Goal: Task Accomplishment & Management: Complete application form

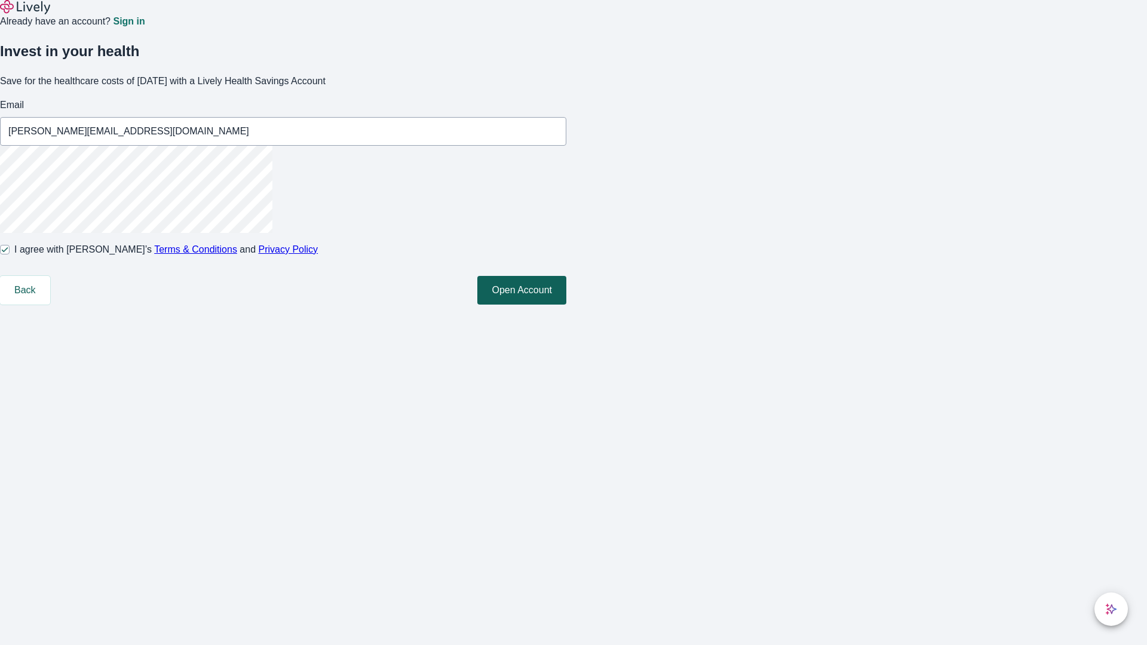
click at [566, 305] on button "Open Account" at bounding box center [521, 290] width 89 height 29
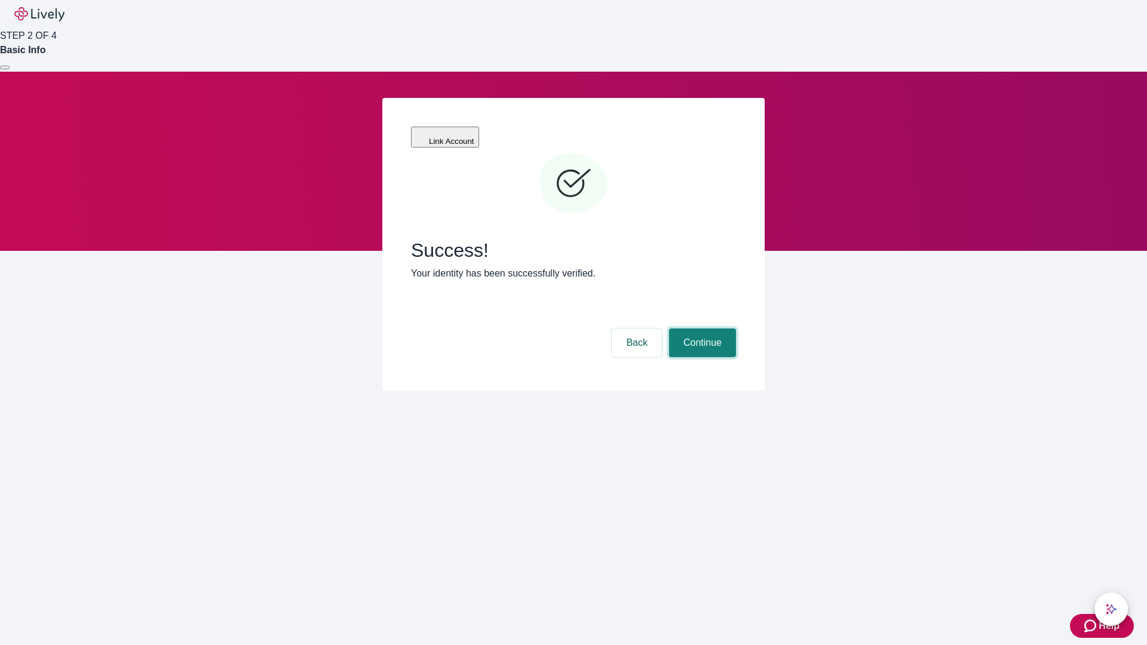
click at [700, 328] on button "Continue" at bounding box center [702, 342] width 67 height 29
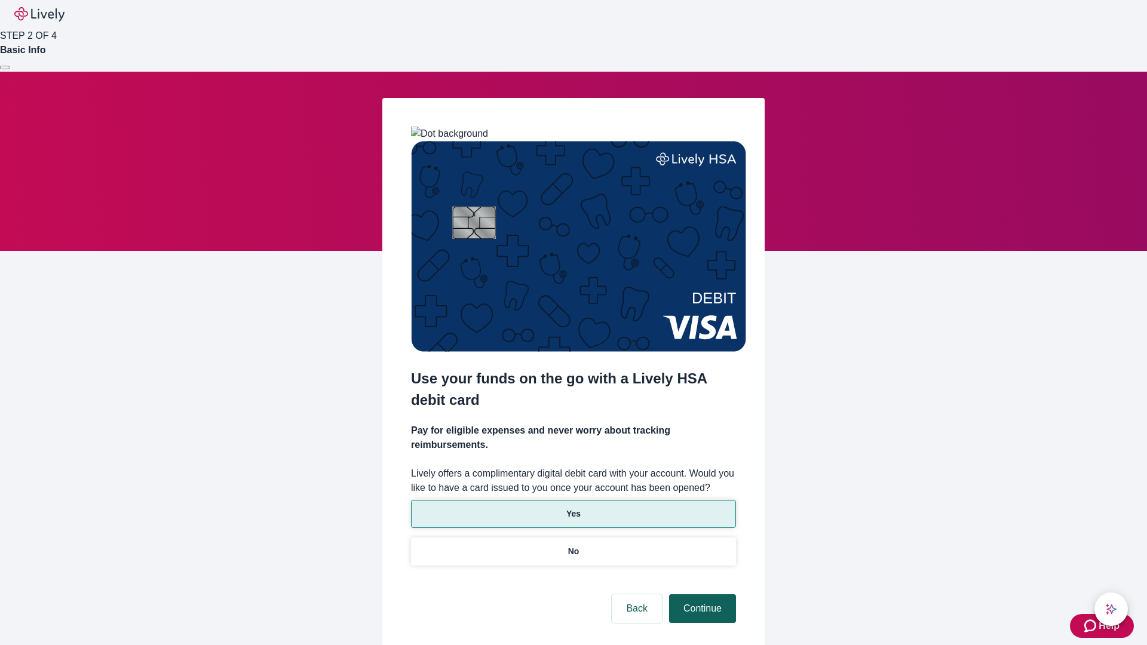
click at [573, 545] on p "No" at bounding box center [573, 551] width 11 height 13
click at [700, 594] on button "Continue" at bounding box center [702, 608] width 67 height 29
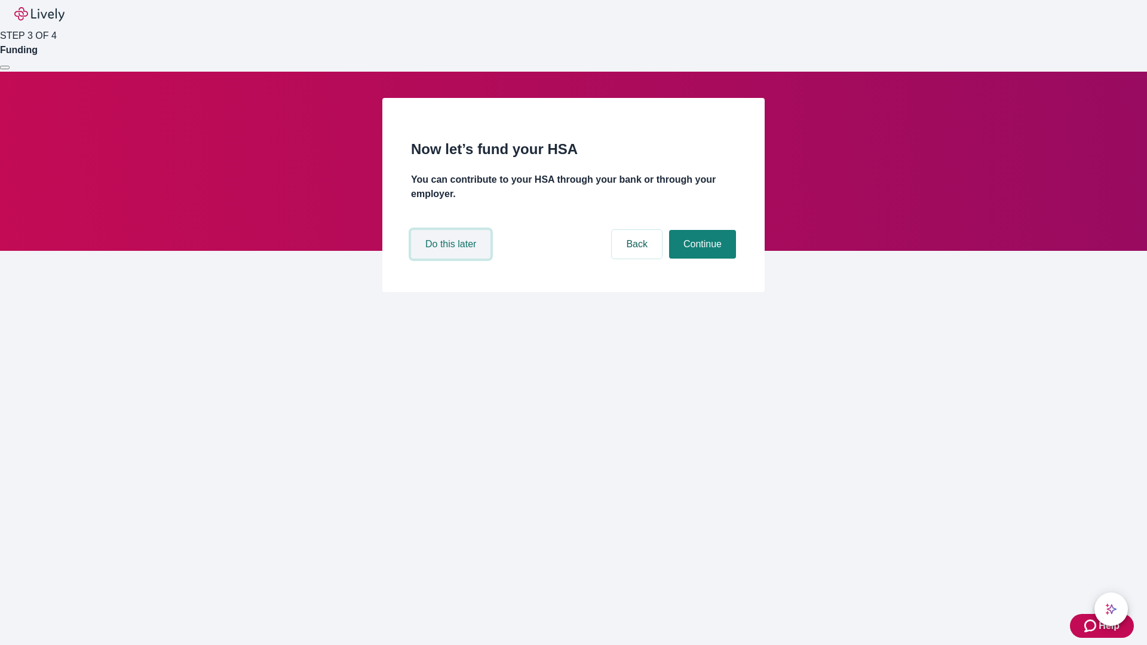
click at [452, 259] on button "Do this later" at bounding box center [450, 244] width 79 height 29
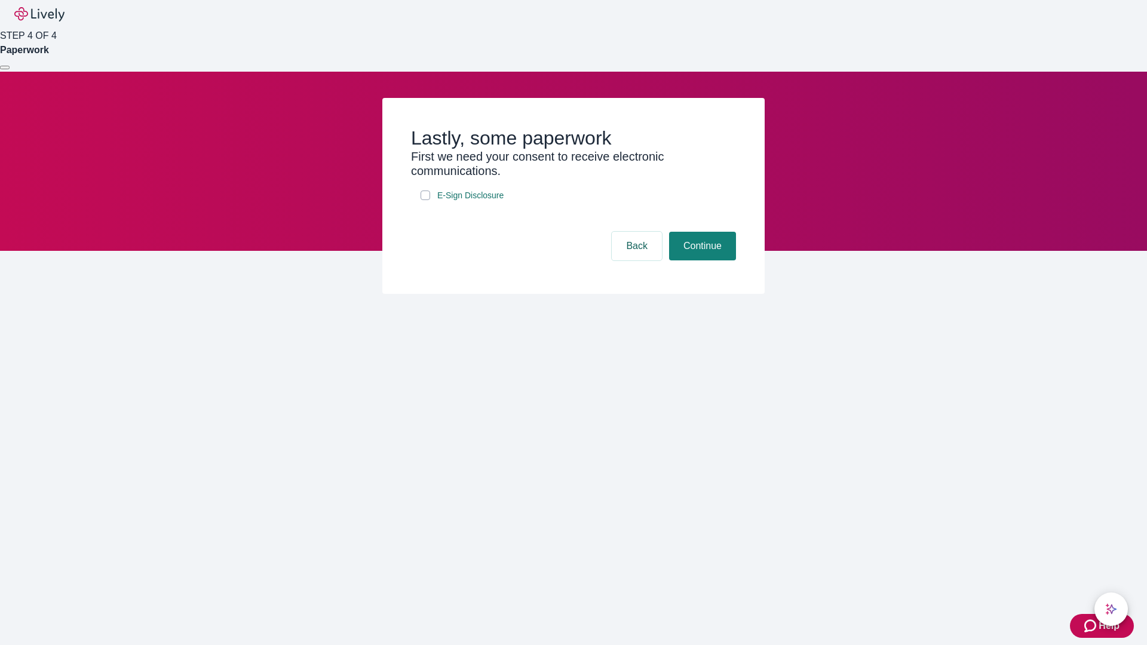
click at [425, 200] on input "E-Sign Disclosure" at bounding box center [425, 195] width 10 height 10
checkbox input "true"
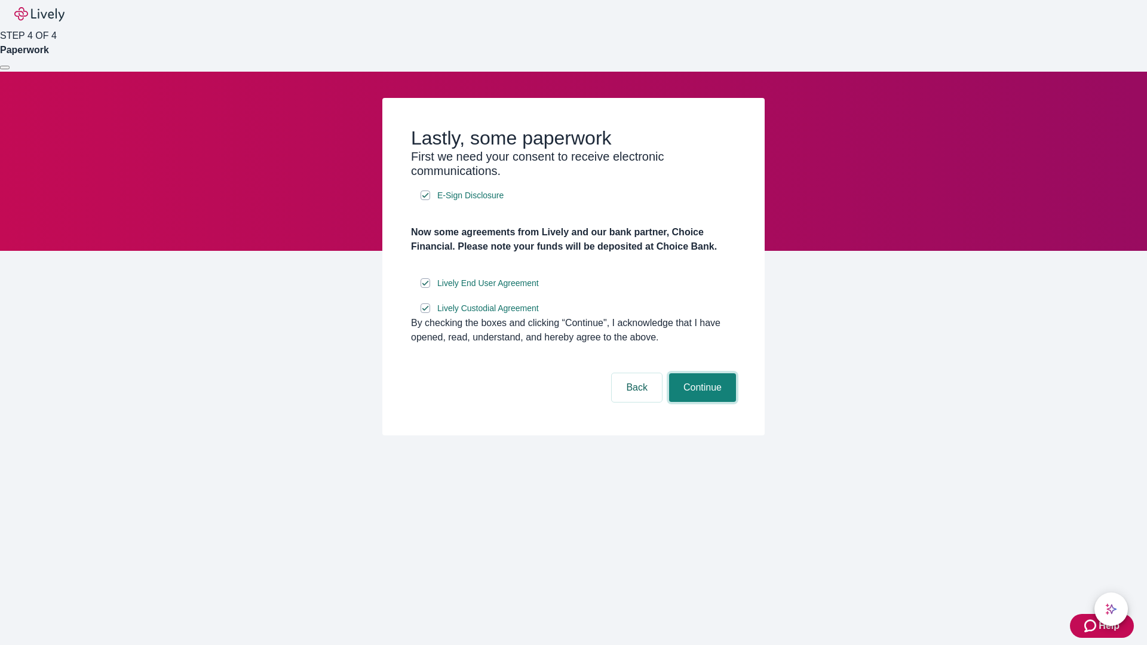
click at [700, 402] on button "Continue" at bounding box center [702, 387] width 67 height 29
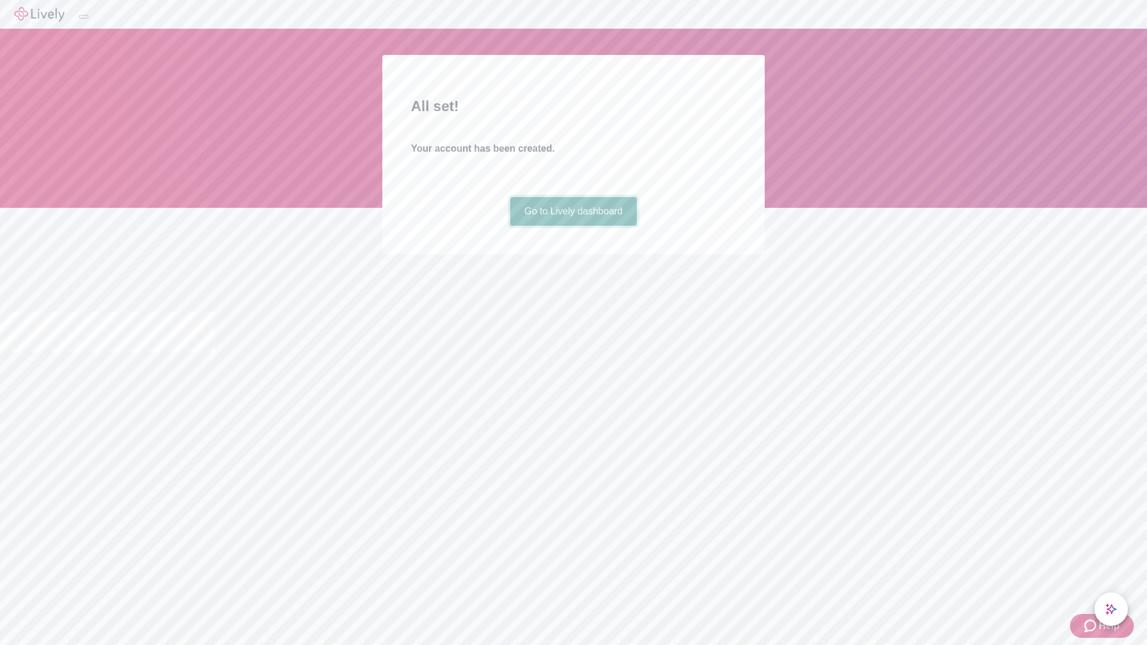
click at [573, 226] on link "Go to Lively dashboard" at bounding box center [573, 211] width 127 height 29
